Goal: Find specific page/section: Locate a particular part of the current website

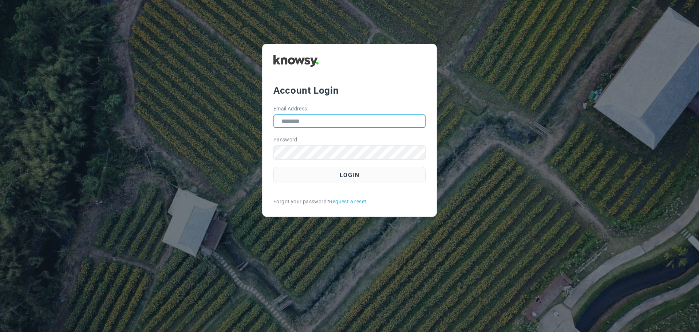
type input "**********"
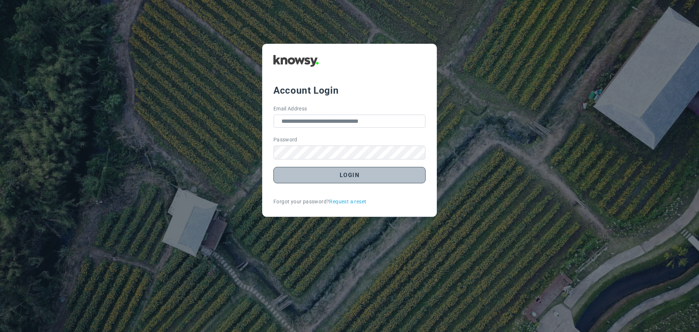
click at [351, 176] on button "Login" at bounding box center [350, 175] width 152 height 16
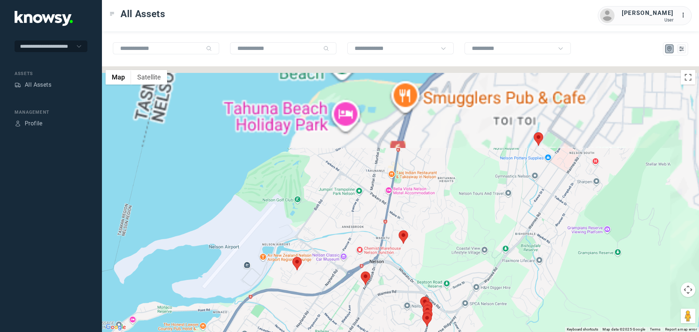
drag, startPoint x: 560, startPoint y: 126, endPoint x: 504, endPoint y: 212, distance: 102.3
click at [504, 212] on div at bounding box center [400, 199] width 597 height 266
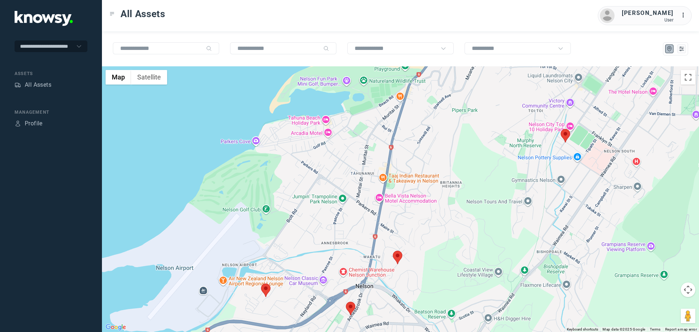
click at [561, 129] on area at bounding box center [561, 129] width 0 height 0
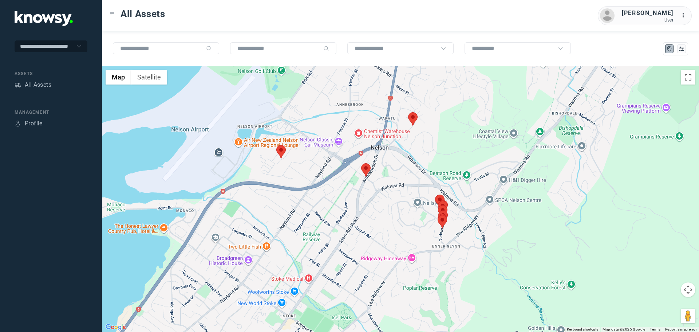
drag, startPoint x: 516, startPoint y: 241, endPoint x: 531, endPoint y: 100, distance: 142.1
click at [531, 100] on div "[PERSON_NAME] S Client ID #LLD852 View Asset" at bounding box center [400, 199] width 597 height 266
click at [408, 112] on area at bounding box center [408, 112] width 0 height 0
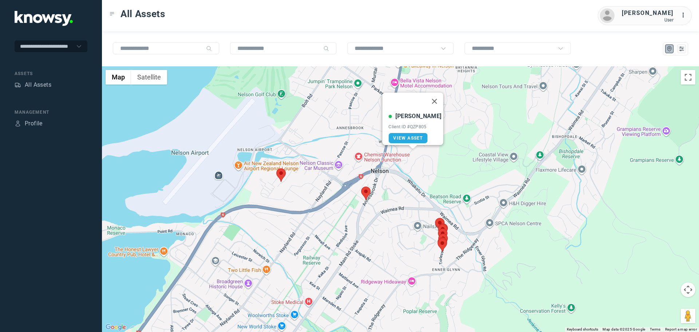
click at [456, 177] on div "[PERSON_NAME] Client ID #QZP805 View Asset" at bounding box center [400, 199] width 597 height 266
click at [428, 101] on button "Close" at bounding box center [434, 101] width 17 height 17
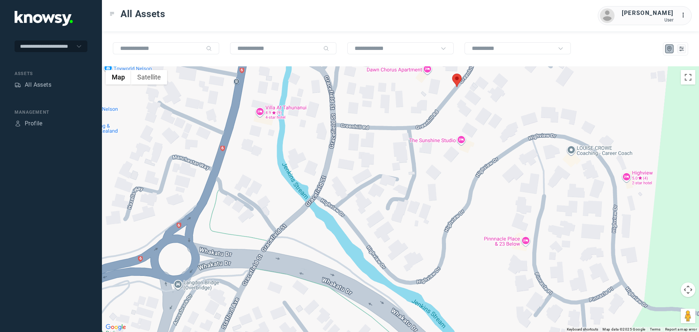
drag, startPoint x: 428, startPoint y: 164, endPoint x: 472, endPoint y: 111, distance: 69.1
click at [472, 111] on div at bounding box center [400, 199] width 597 height 266
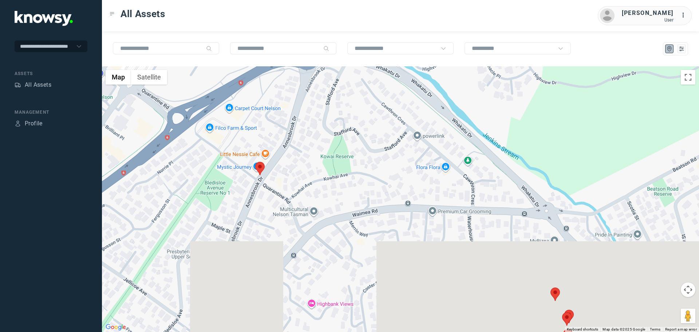
drag, startPoint x: 445, startPoint y: 247, endPoint x: 434, endPoint y: 78, distance: 169.3
click at [434, 78] on div at bounding box center [400, 199] width 597 height 266
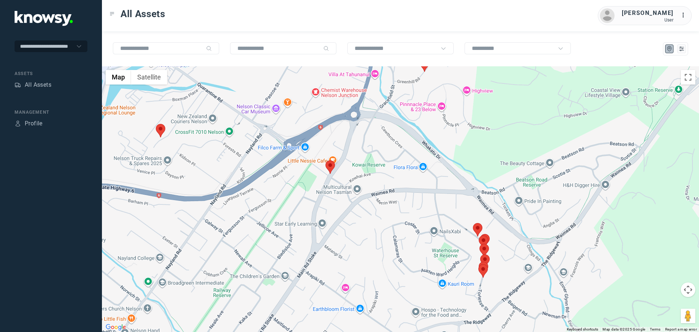
drag, startPoint x: 348, startPoint y: 196, endPoint x: 380, endPoint y: 180, distance: 35.8
click at [380, 180] on div at bounding box center [400, 199] width 597 height 266
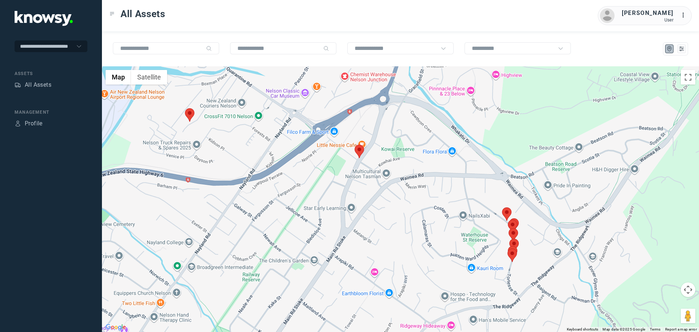
click at [355, 145] on area at bounding box center [355, 145] width 0 height 0
click at [375, 106] on button "Close" at bounding box center [374, 110] width 17 height 17
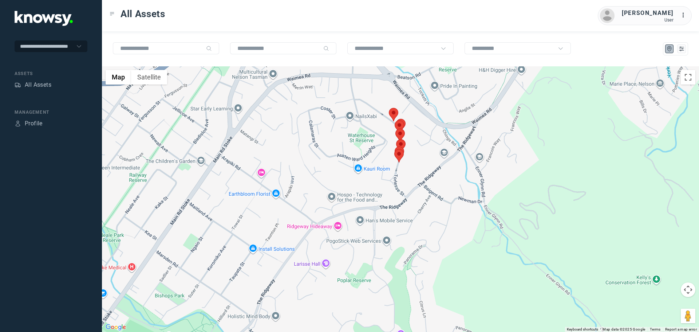
drag, startPoint x: 433, startPoint y: 230, endPoint x: 337, endPoint y: 150, distance: 124.4
click at [337, 150] on div at bounding box center [400, 199] width 597 height 266
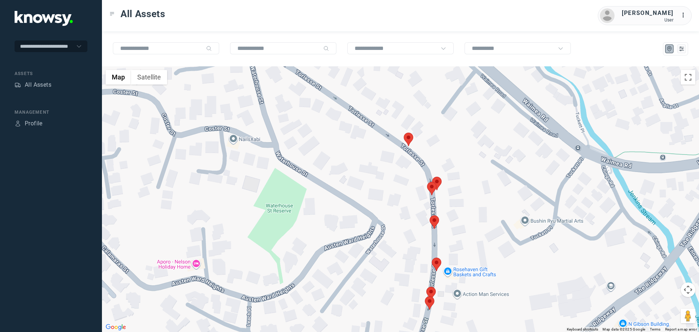
drag, startPoint x: 357, startPoint y: 89, endPoint x: 377, endPoint y: 194, distance: 106.8
click at [377, 194] on div at bounding box center [400, 199] width 597 height 266
click at [404, 133] on area at bounding box center [404, 133] width 0 height 0
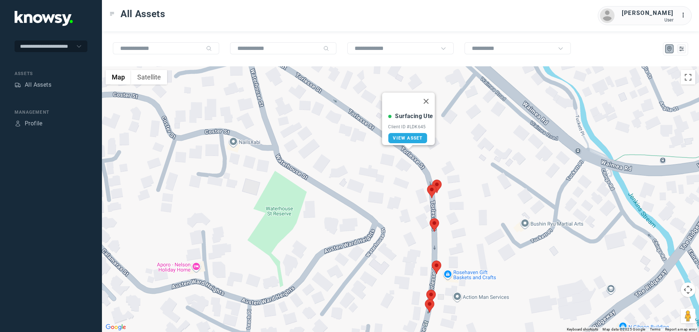
click at [432, 180] on area at bounding box center [432, 180] width 0 height 0
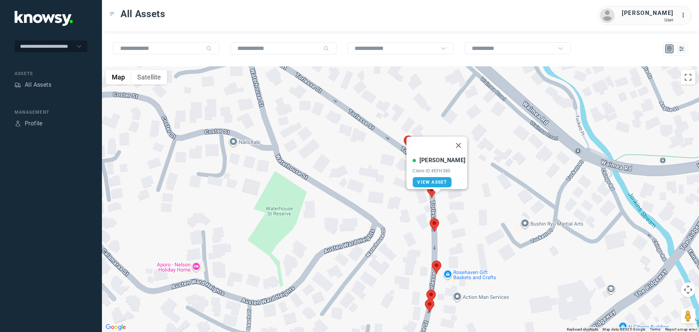
click at [427, 185] on area at bounding box center [427, 185] width 0 height 0
click at [430, 218] on area at bounding box center [430, 218] width 0 height 0
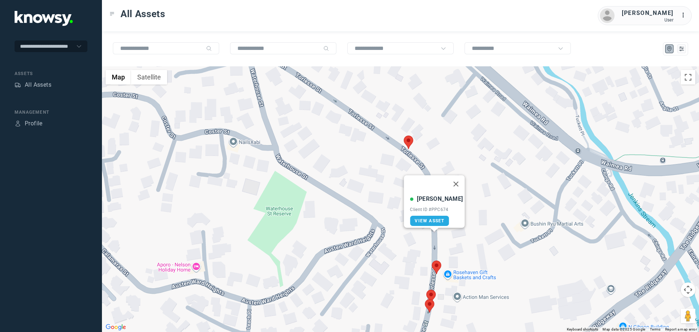
click at [432, 260] on area at bounding box center [432, 260] width 0 height 0
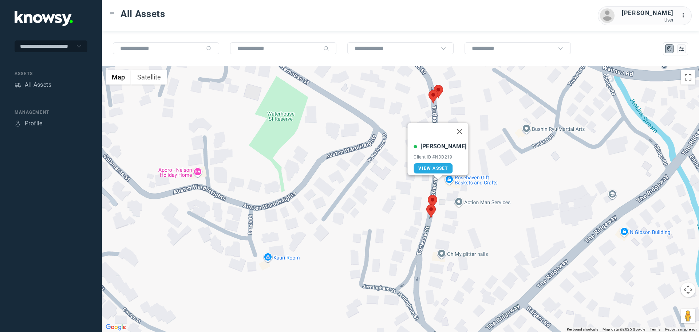
drag, startPoint x: 392, startPoint y: 273, endPoint x: 393, endPoint y: 168, distance: 105.3
click at [393, 168] on div "[PERSON_NAME] Client ID #NDD219 View Asset" at bounding box center [400, 199] width 597 height 266
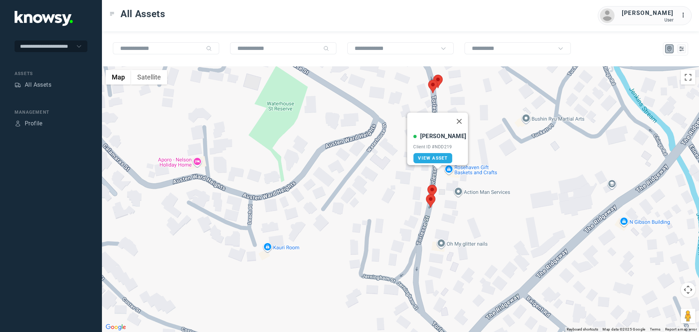
click at [428, 185] on area at bounding box center [428, 185] width 0 height 0
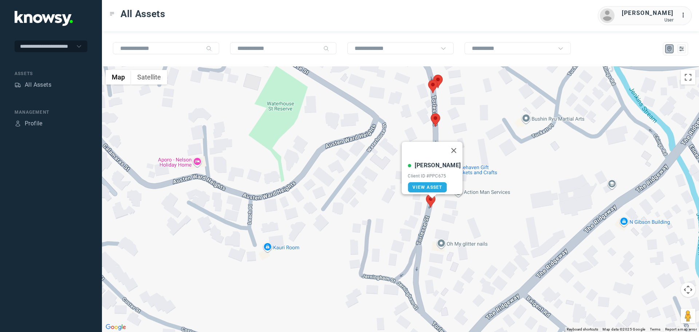
click at [426, 194] on area at bounding box center [426, 194] width 0 height 0
click at [386, 207] on div "[PERSON_NAME] W Client ID #PPC676 View Asset" at bounding box center [400, 199] width 597 height 266
click at [451, 155] on button "Close" at bounding box center [452, 159] width 17 height 17
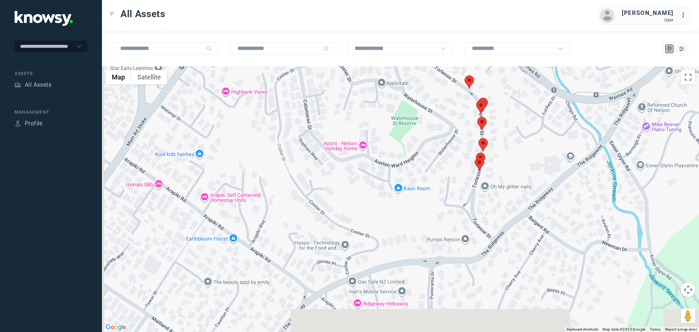
drag, startPoint x: 328, startPoint y: 214, endPoint x: 421, endPoint y: 187, distance: 96.5
click at [421, 187] on div at bounding box center [400, 199] width 597 height 266
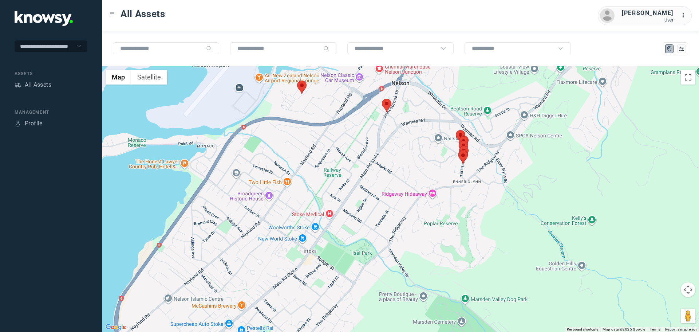
drag, startPoint x: 319, startPoint y: 209, endPoint x: 371, endPoint y: 117, distance: 105.9
click at [371, 117] on div at bounding box center [400, 199] width 597 height 266
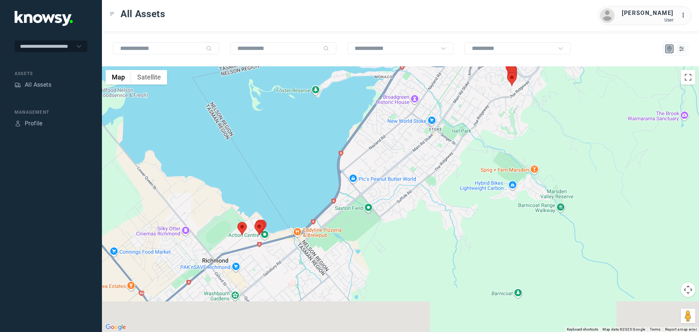
drag, startPoint x: 350, startPoint y: 281, endPoint x: 411, endPoint y: 198, distance: 102.4
click at [411, 198] on div at bounding box center [400, 199] width 597 height 266
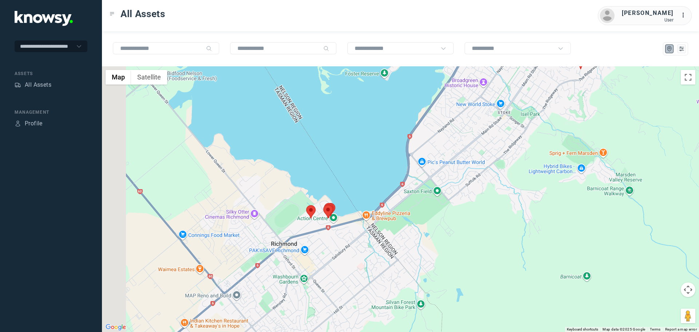
drag, startPoint x: 279, startPoint y: 257, endPoint x: 346, endPoint y: 252, distance: 66.4
click at [346, 252] on div at bounding box center [400, 199] width 597 height 266
